Goal: Register for event/course

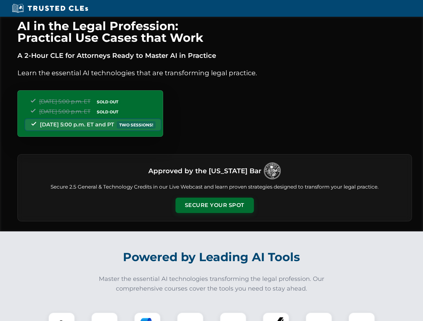
click at [214, 206] on button "Secure Your Spot" at bounding box center [214, 205] width 78 height 15
click at [62, 317] on img at bounding box center [61, 325] width 19 height 19
click at [104, 317] on div at bounding box center [104, 326] width 27 height 27
